Goal: Navigation & Orientation: Find specific page/section

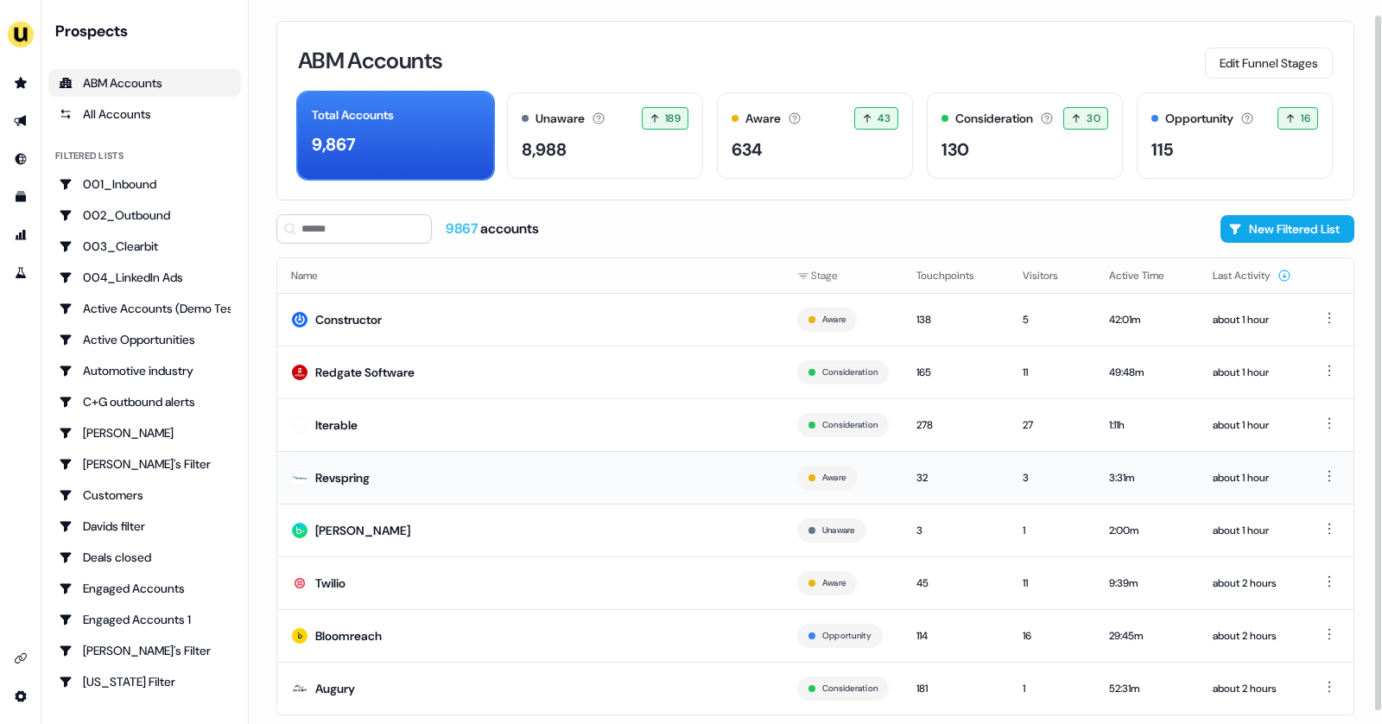
scroll to position [28, 0]
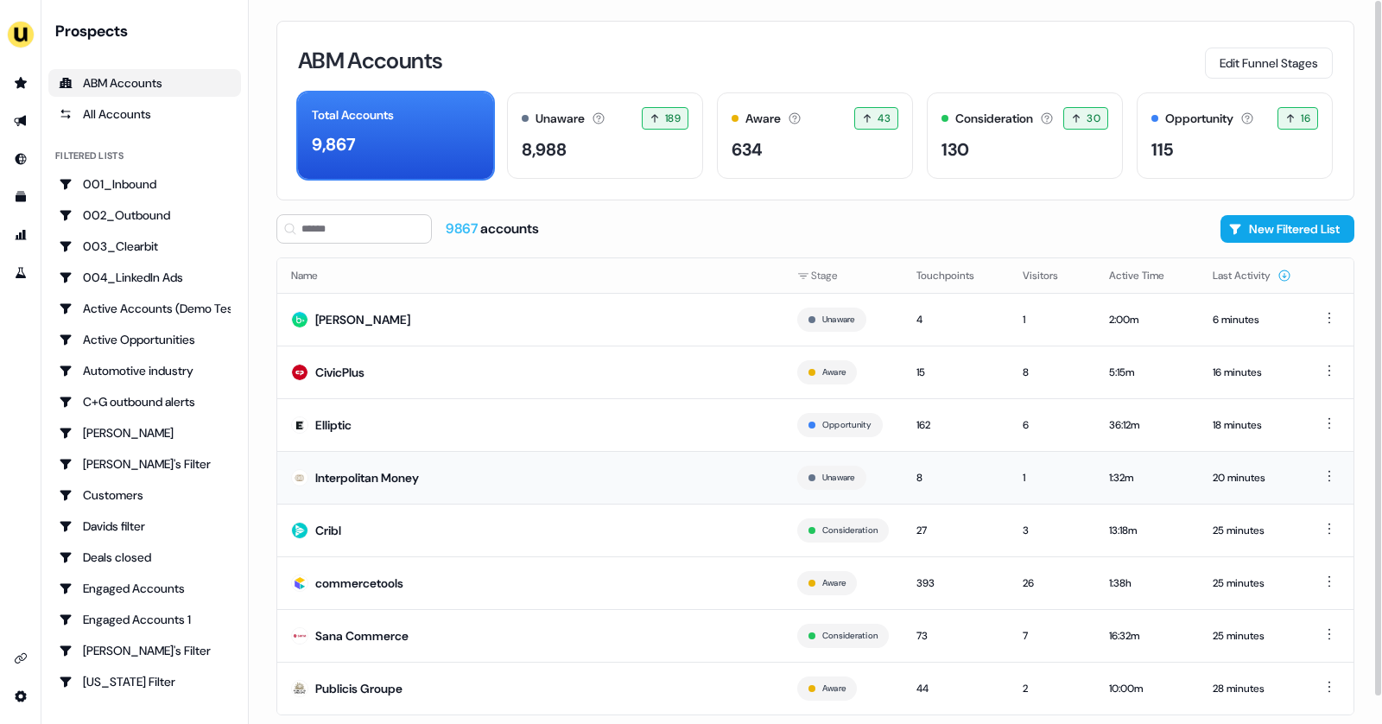
scroll to position [28, 0]
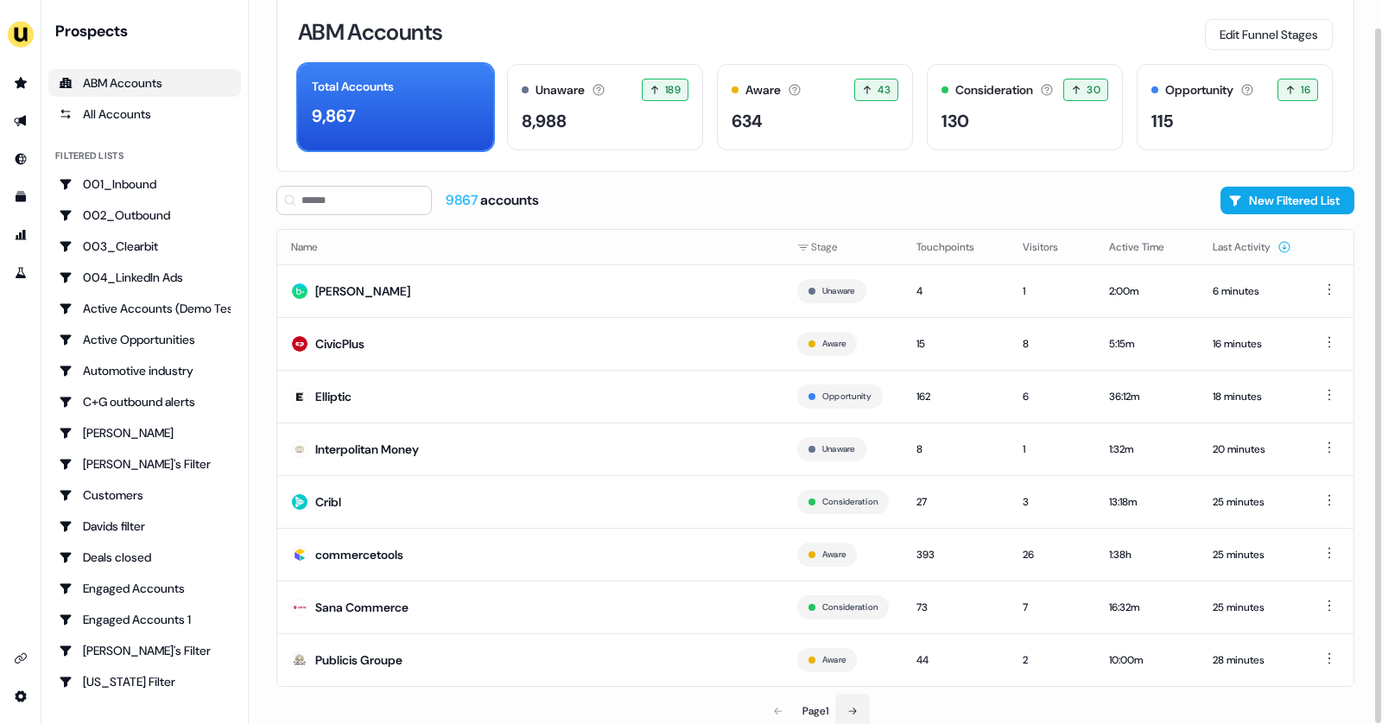
click at [845, 702] on button at bounding box center [852, 710] width 35 height 35
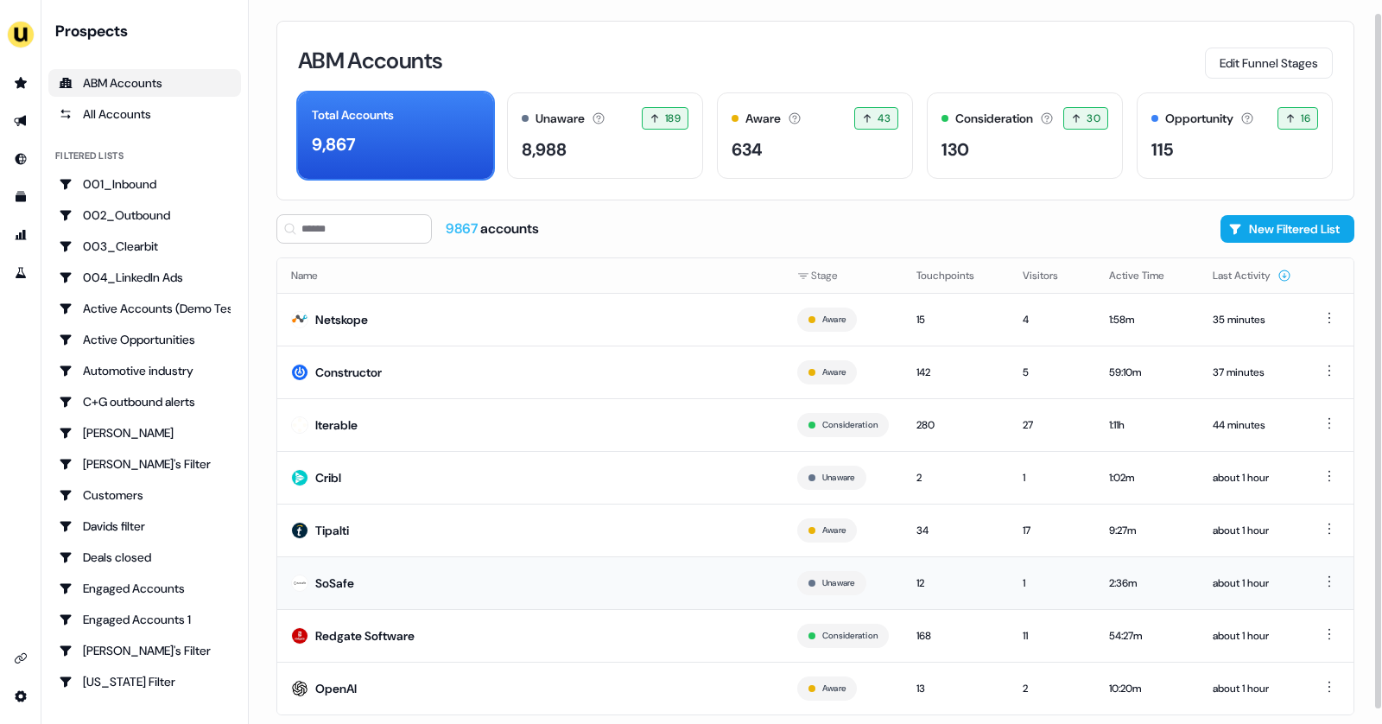
scroll to position [28, 0]
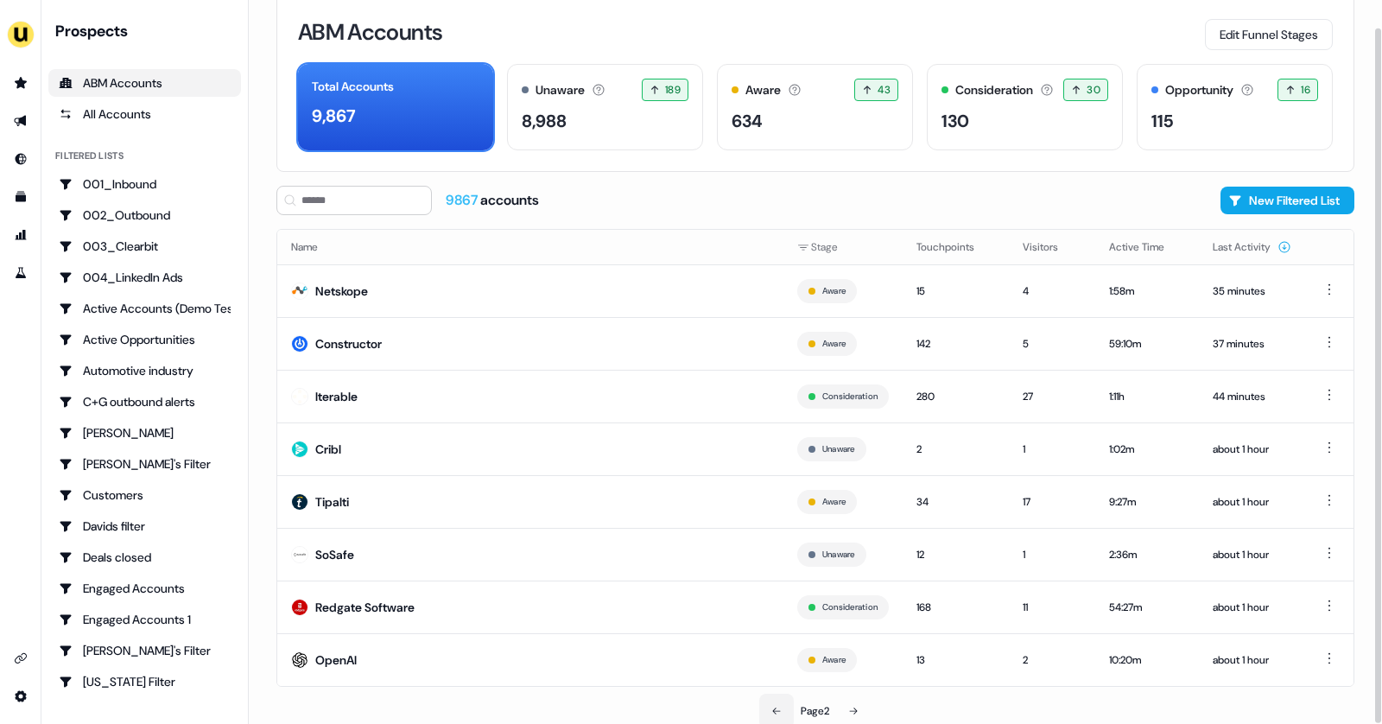
click at [777, 706] on icon at bounding box center [776, 711] width 10 height 10
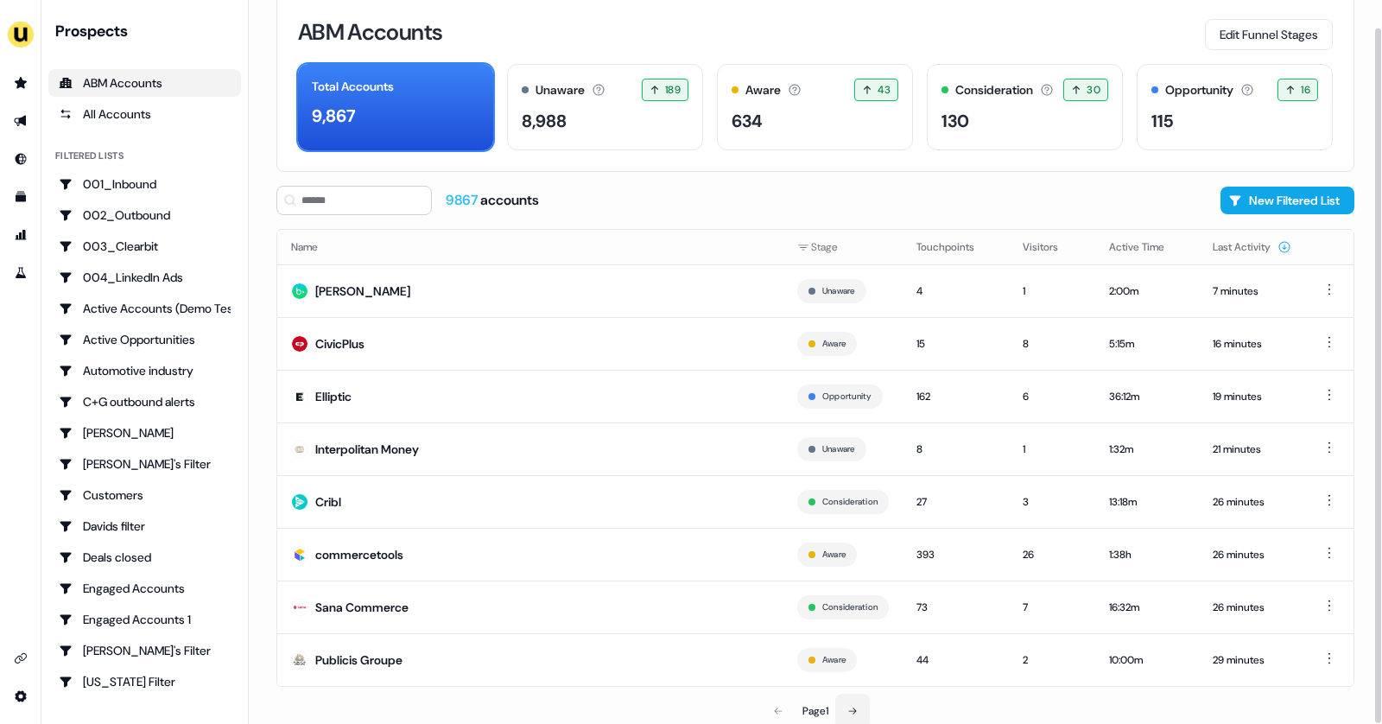
click at [853, 706] on icon at bounding box center [852, 711] width 10 height 10
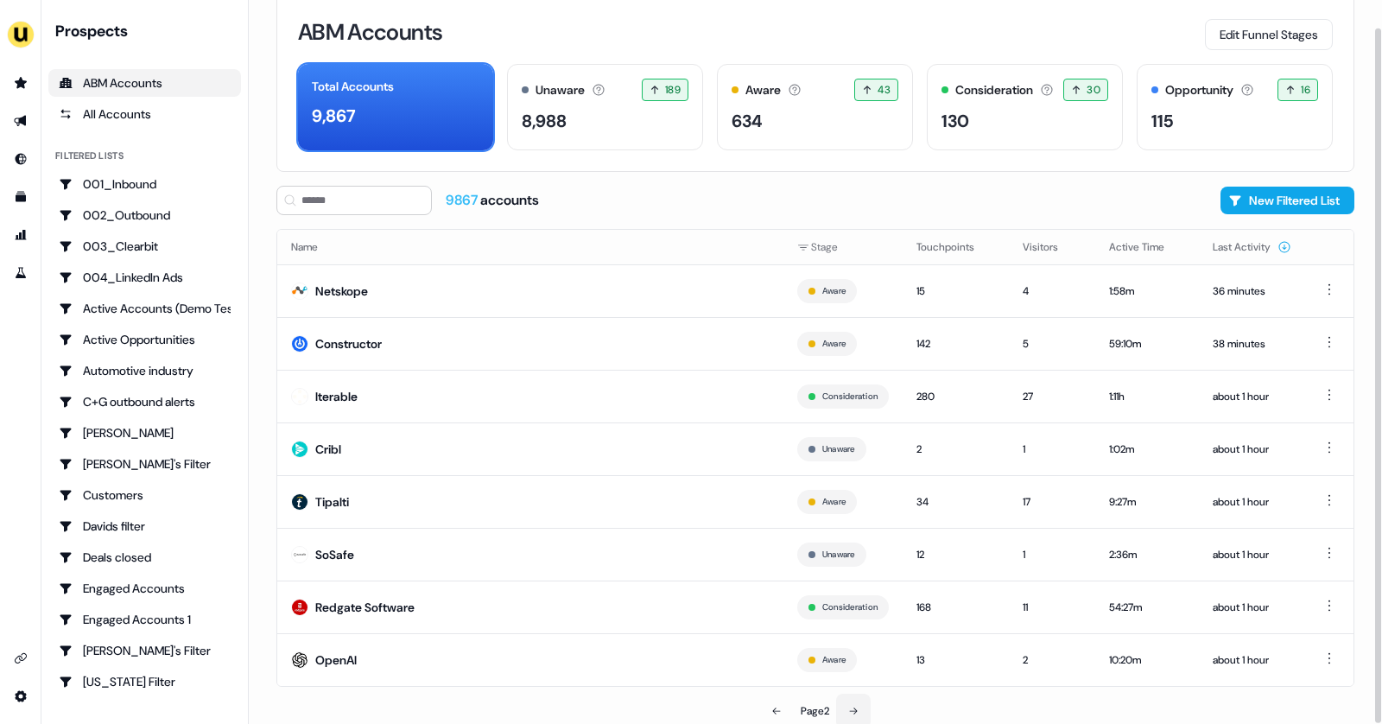
click at [853, 706] on icon at bounding box center [853, 711] width 10 height 10
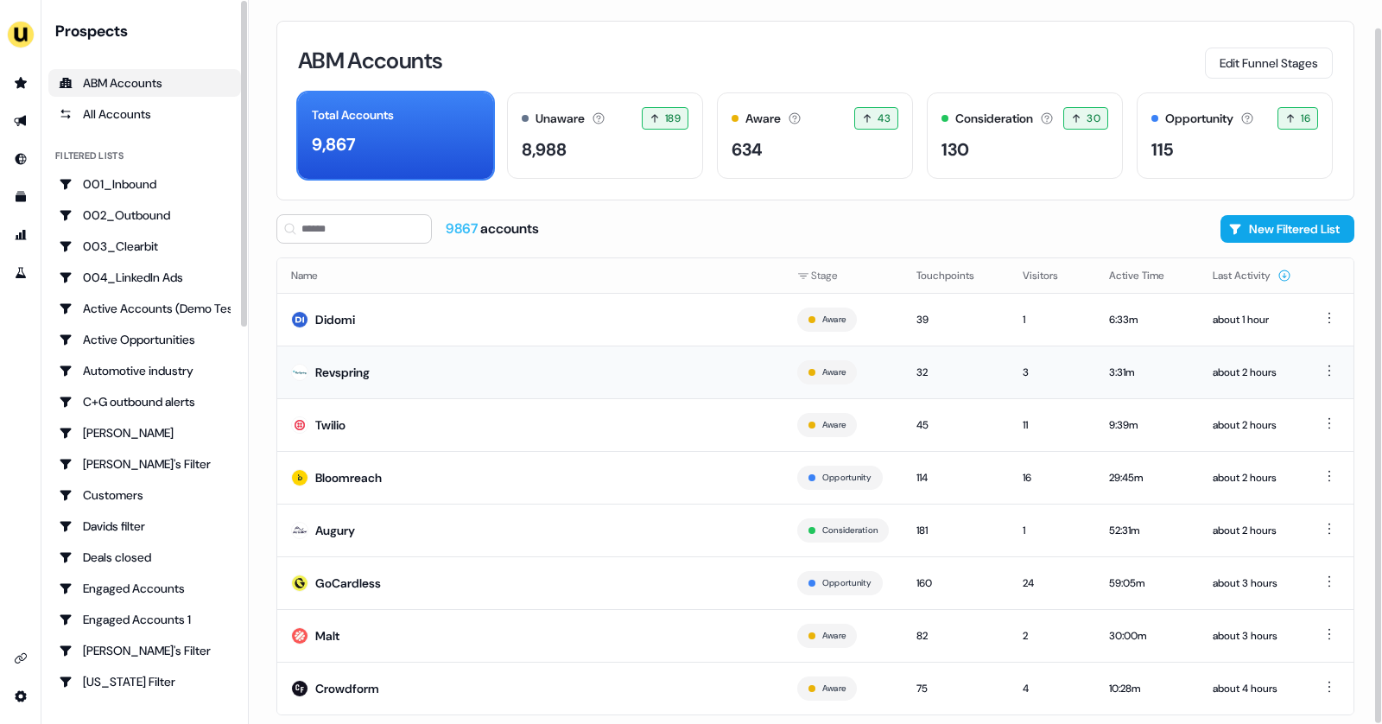
scroll to position [28, 0]
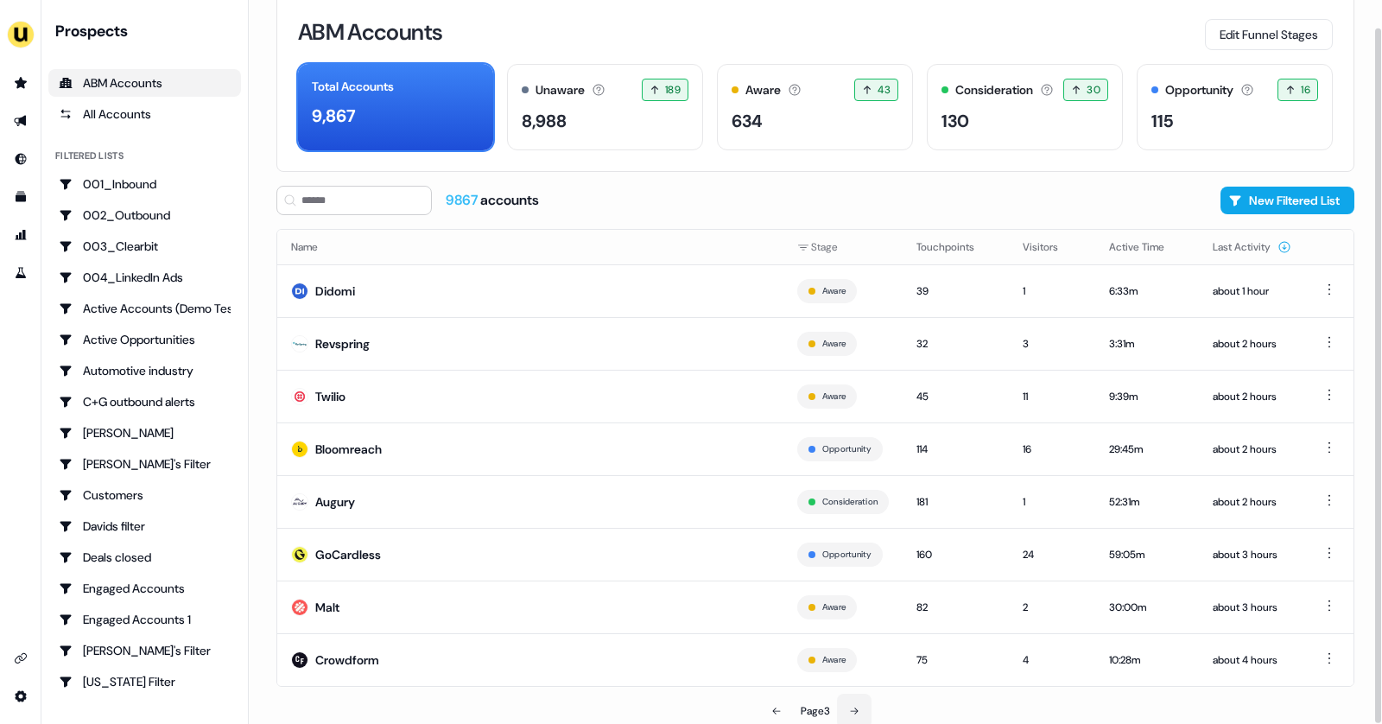
click at [852, 706] on icon at bounding box center [854, 711] width 10 height 10
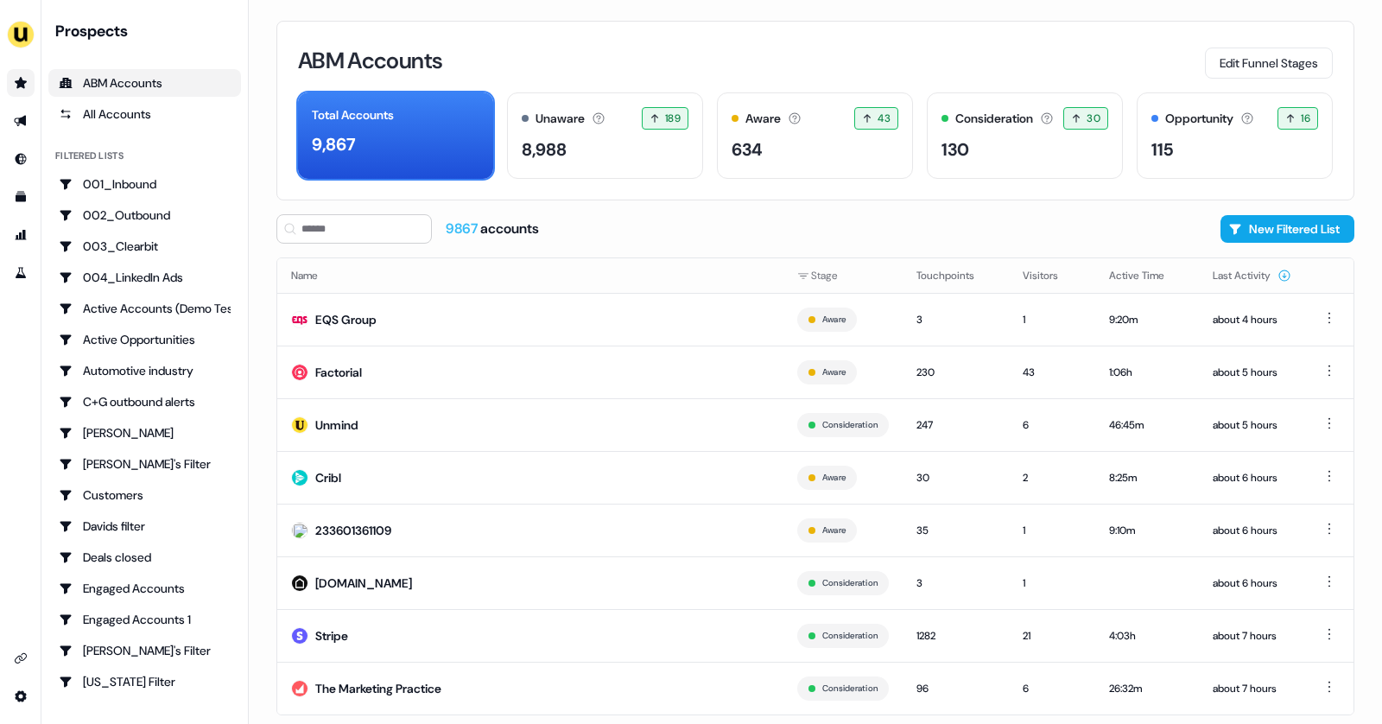
click at [11, 85] on link "Go to prospects" at bounding box center [21, 83] width 28 height 28
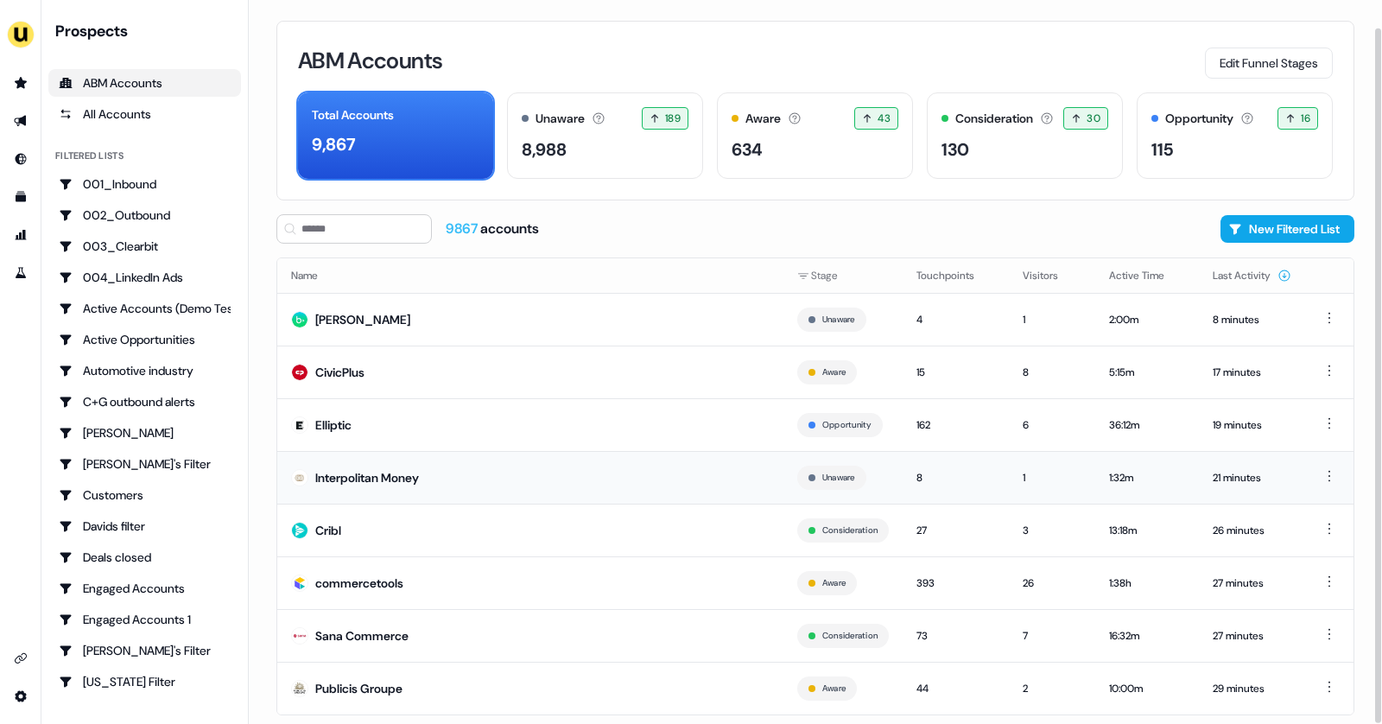
scroll to position [28, 0]
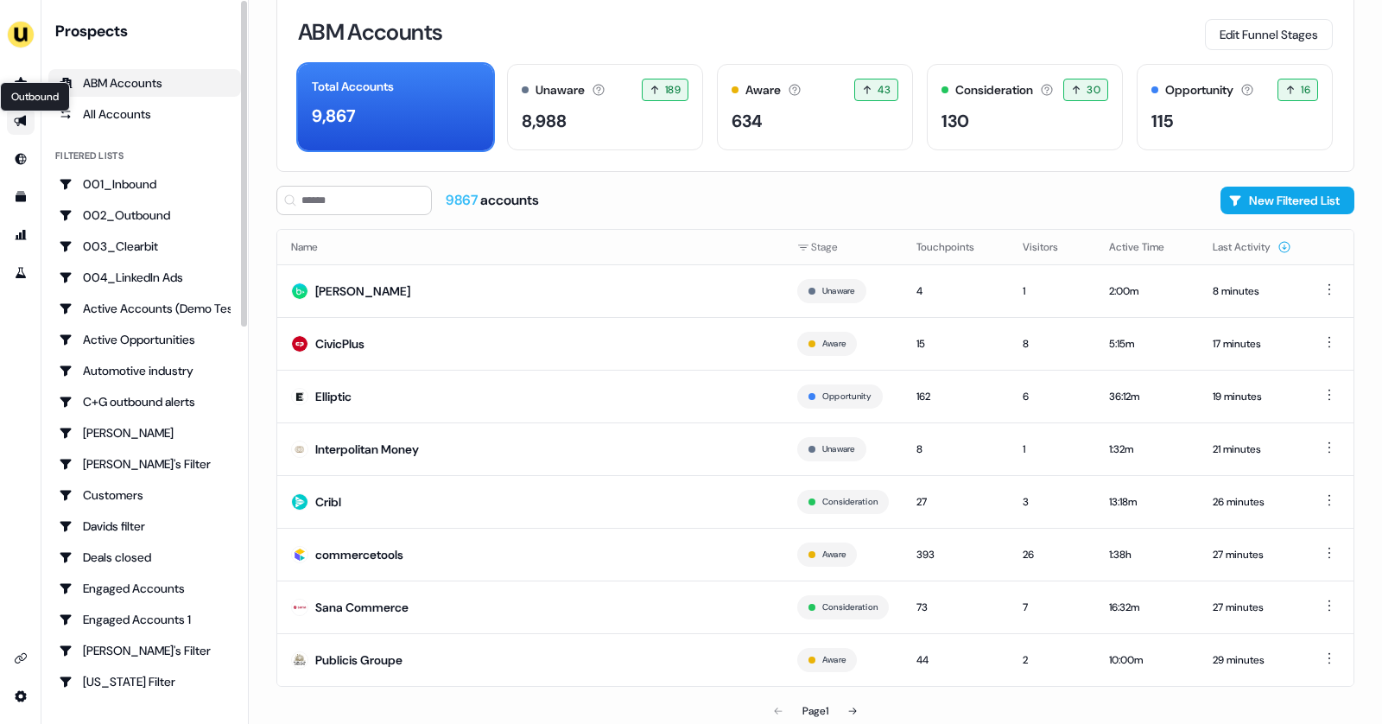
click at [15, 119] on icon "Go to outbound experience" at bounding box center [20, 121] width 12 height 11
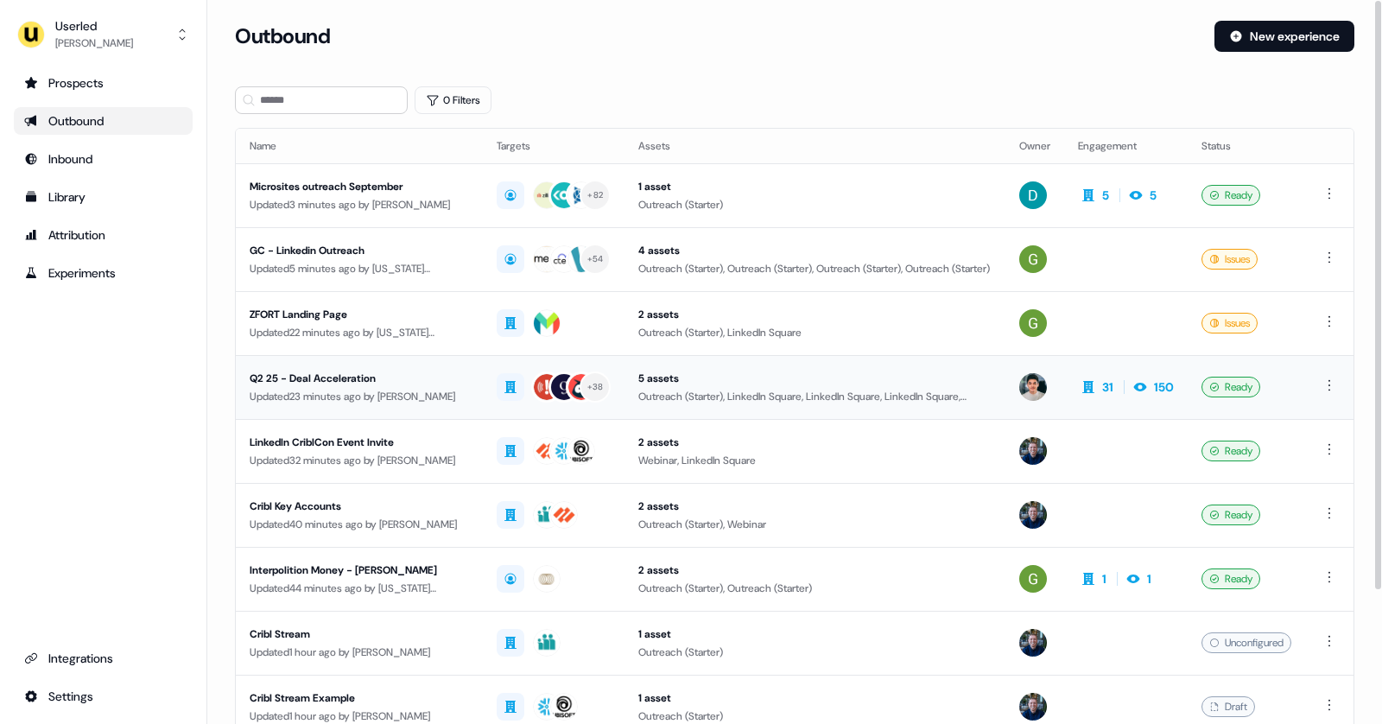
click at [443, 382] on div "Q2 25 - Deal Acceleration" at bounding box center [359, 378] width 219 height 17
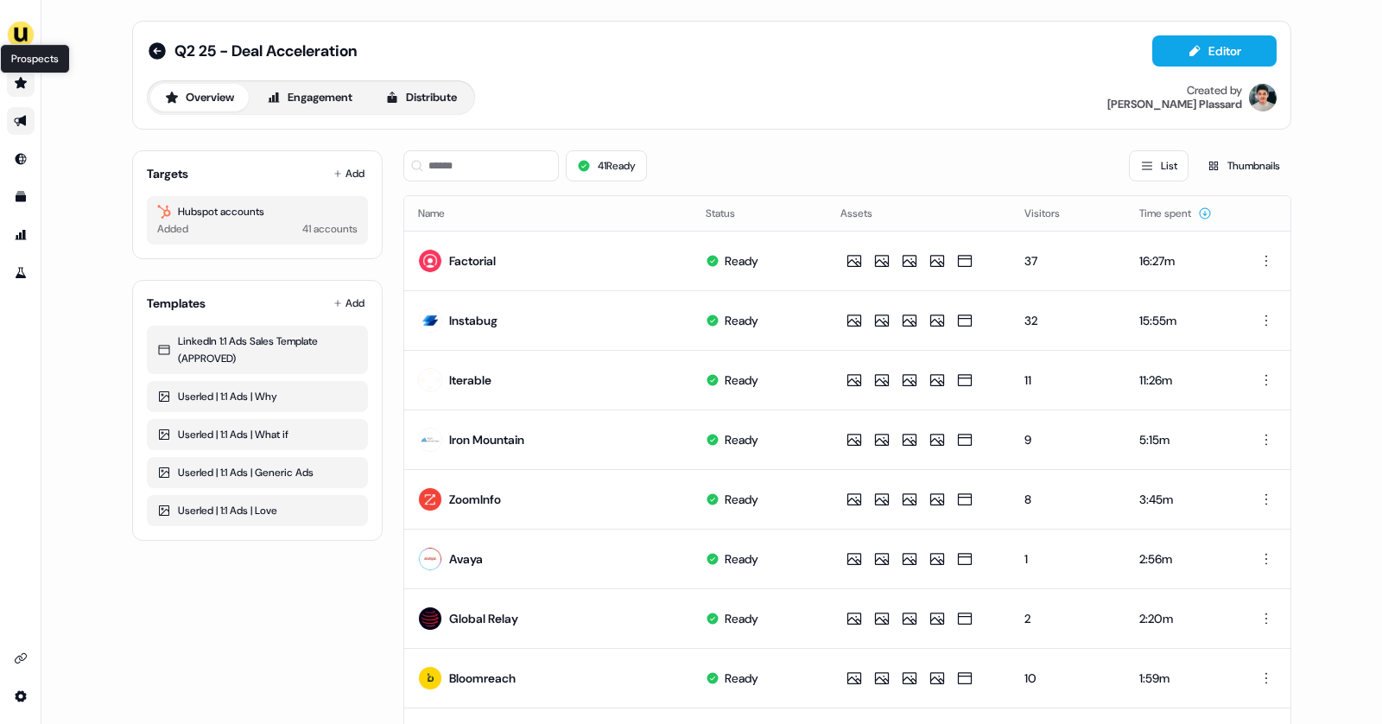
click at [19, 83] on icon "Go to prospects" at bounding box center [21, 82] width 12 height 11
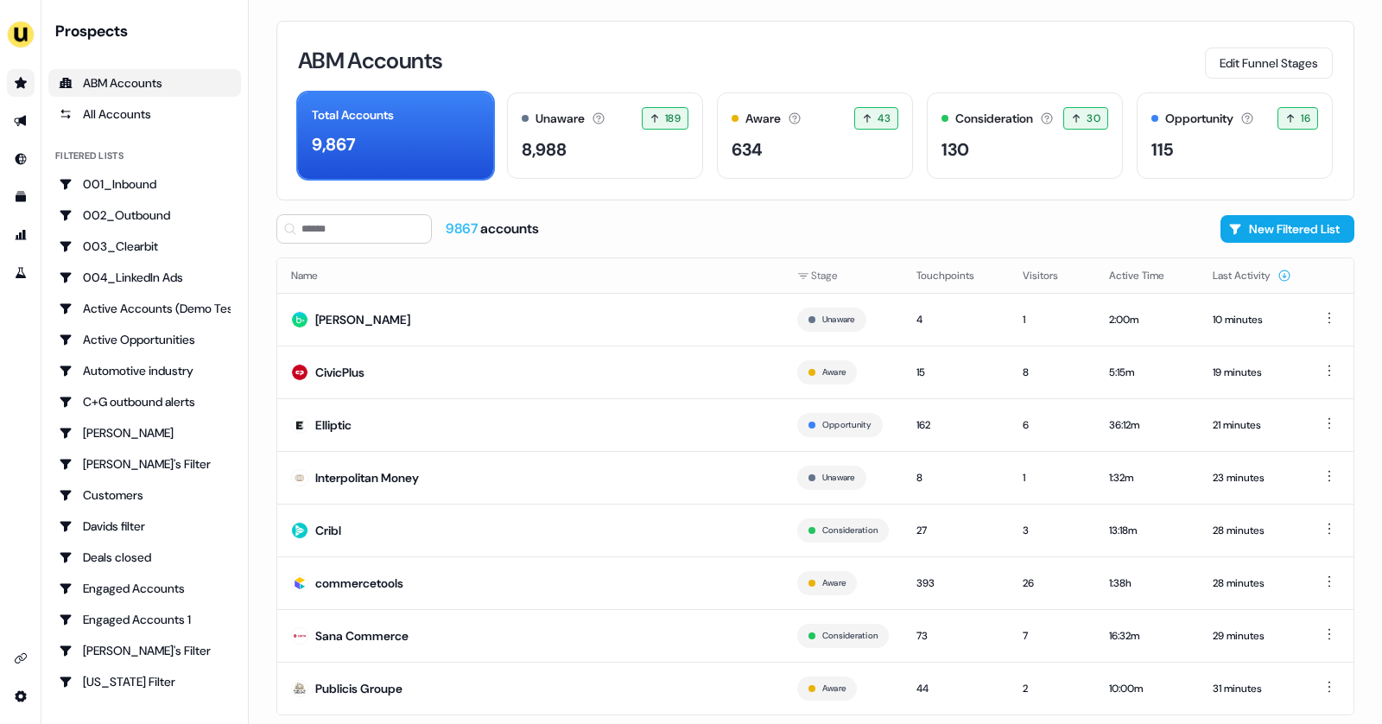
click at [22, 83] on icon "Go to prospects" at bounding box center [21, 82] width 12 height 11
click at [24, 131] on link "Go to outbound experience" at bounding box center [21, 121] width 28 height 28
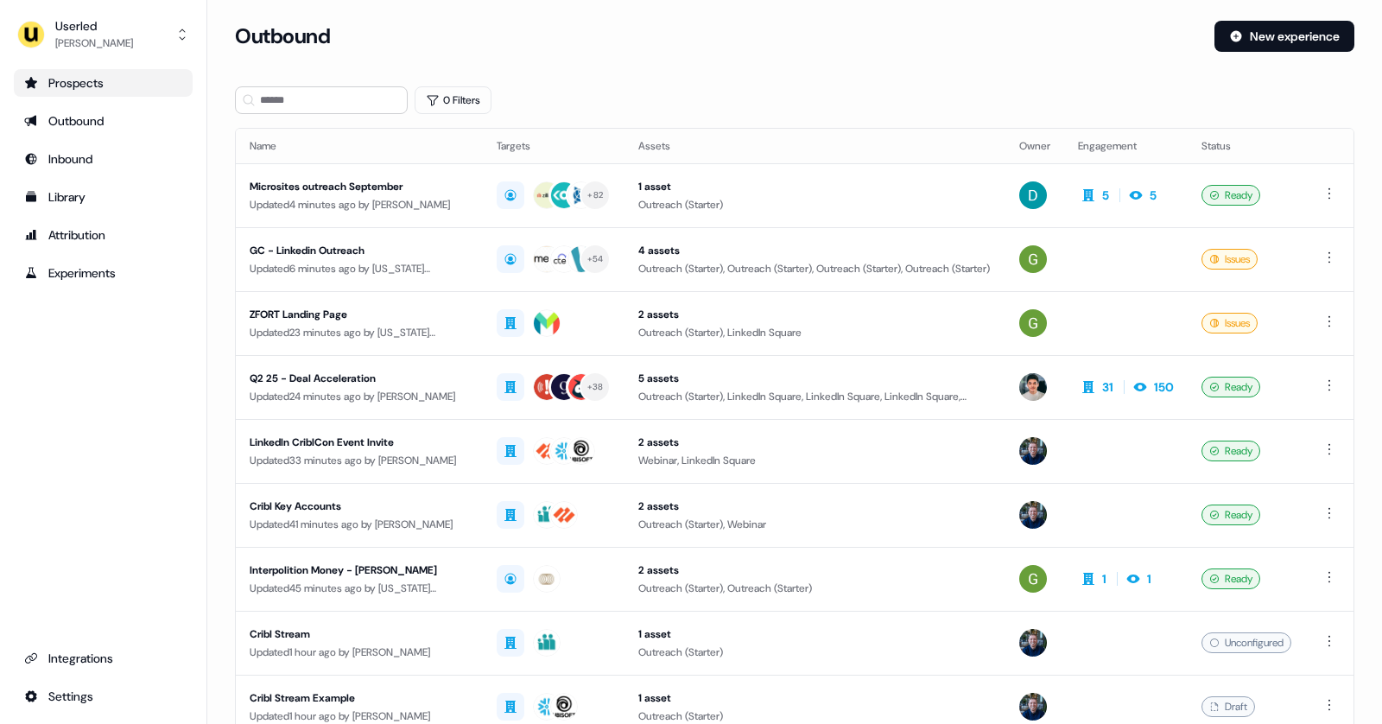
click at [112, 94] on link "Prospects" at bounding box center [103, 83] width 179 height 28
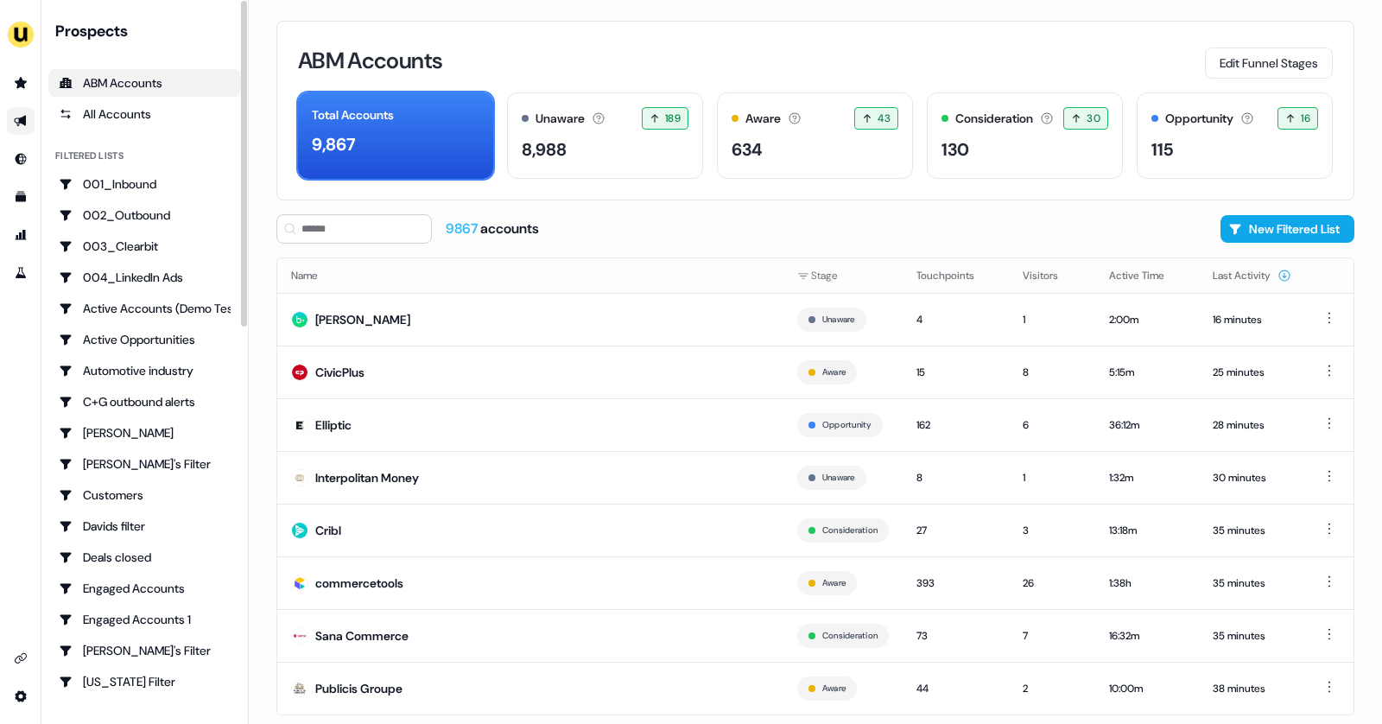
click at [21, 120] on icon "Go to outbound experience" at bounding box center [20, 121] width 12 height 11
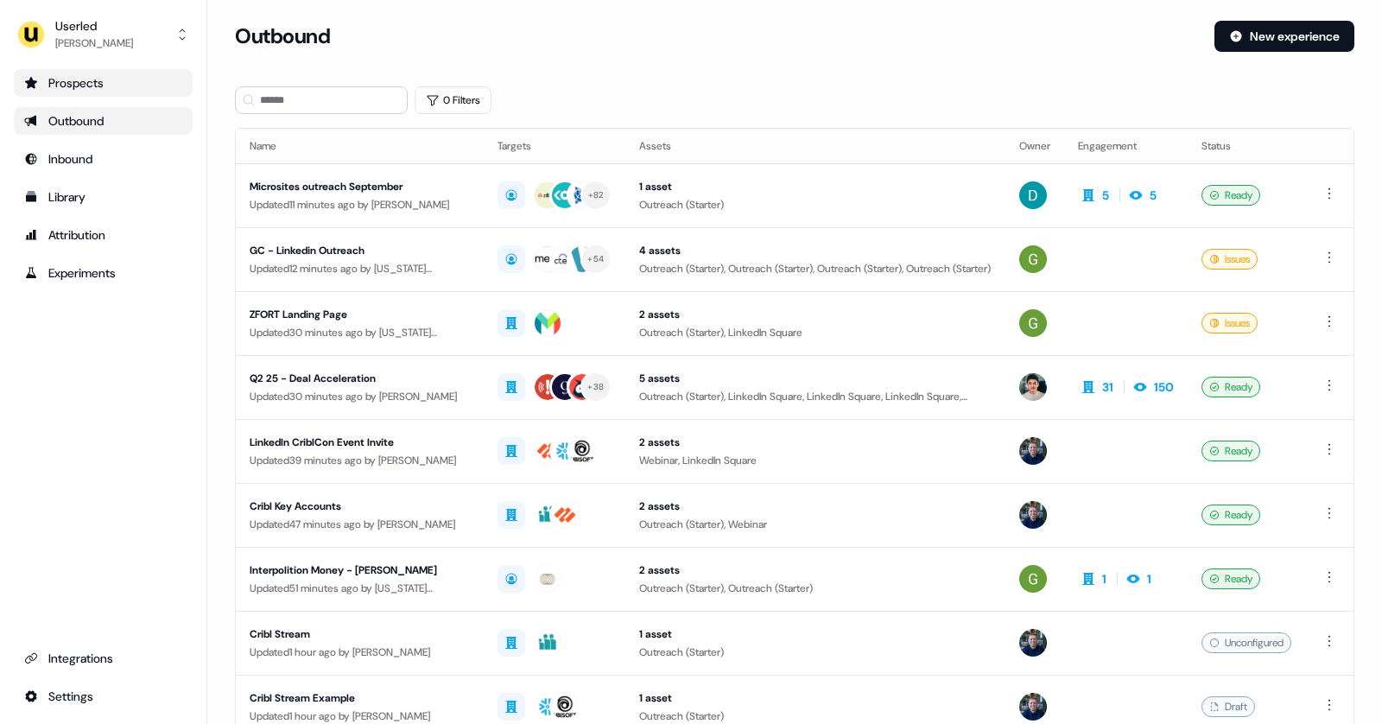
click at [99, 86] on div "Prospects" at bounding box center [103, 82] width 158 height 17
